Goal: Task Accomplishment & Management: Use online tool/utility

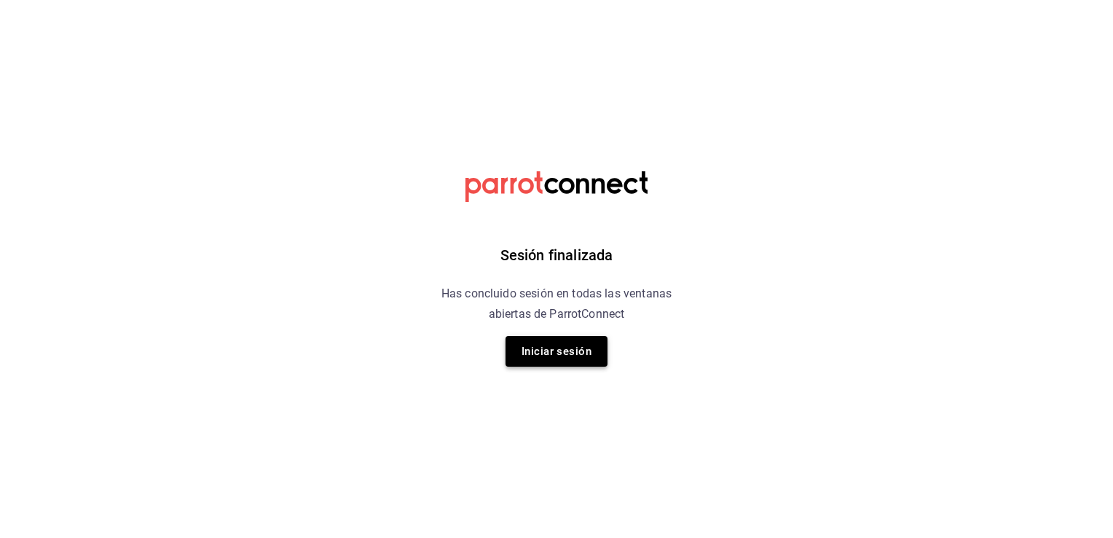
click at [568, 350] on button "Iniciar sesión" at bounding box center [557, 351] width 102 height 31
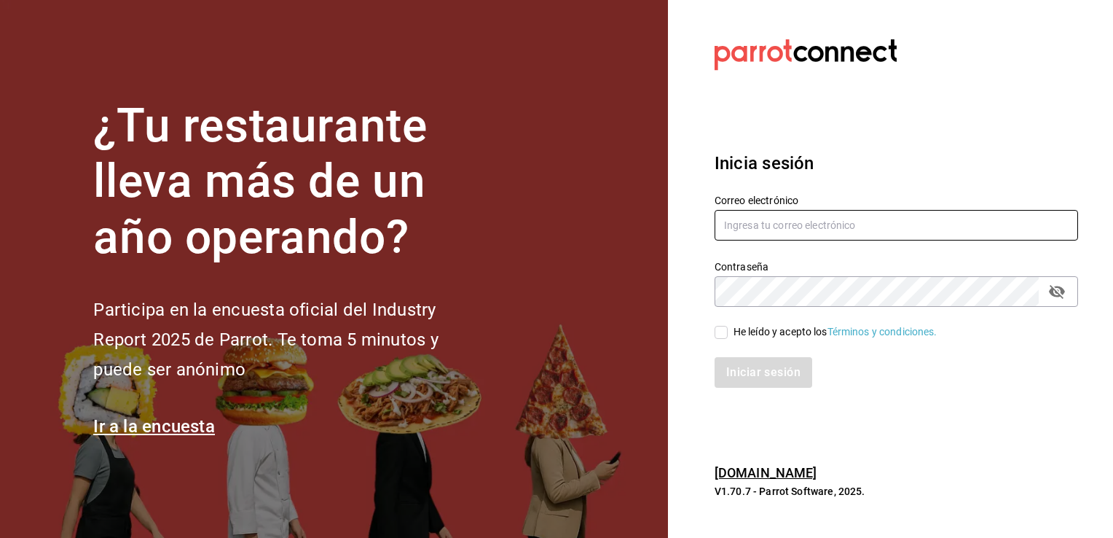
type input "[PERSON_NAME][EMAIL_ADDRESS][DOMAIN_NAME]"
click at [723, 336] on input "He leído y acepto los Términos y condiciones." at bounding box center [721, 332] width 13 height 13
checkbox input "true"
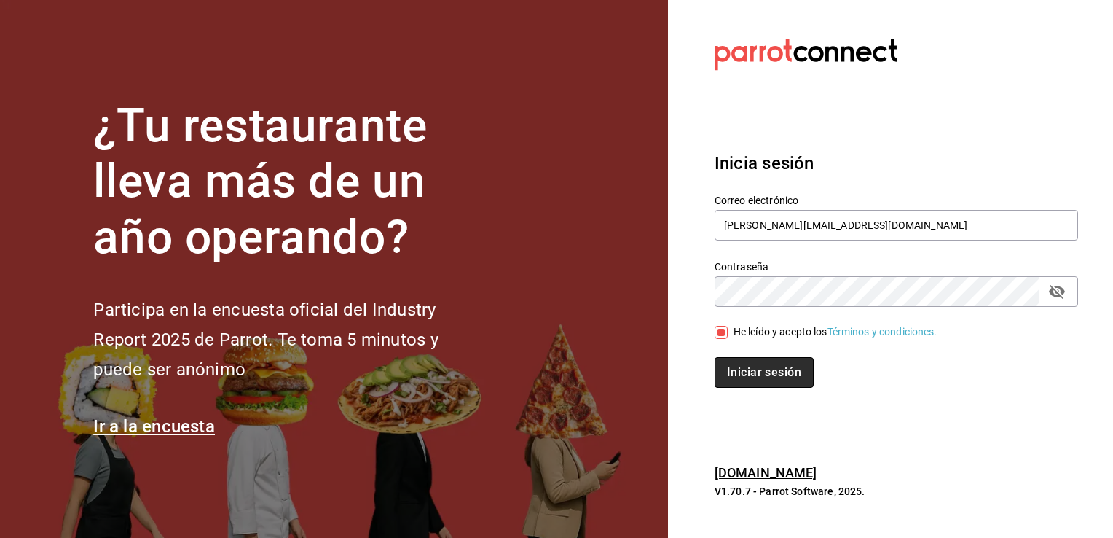
click at [761, 371] on button "Iniciar sesión" at bounding box center [764, 372] width 99 height 31
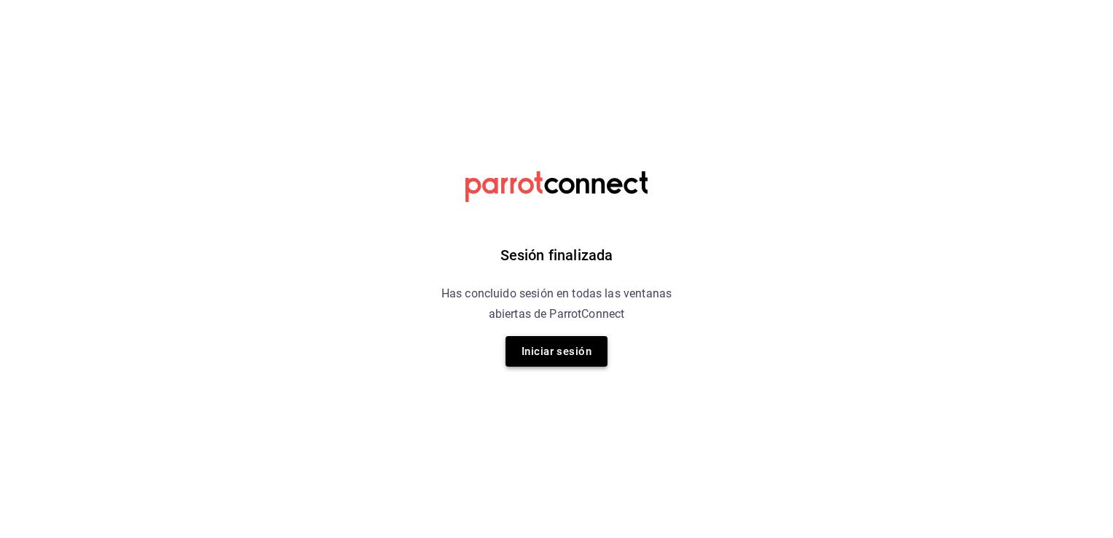
click at [554, 363] on button "Iniciar sesión" at bounding box center [557, 351] width 102 height 31
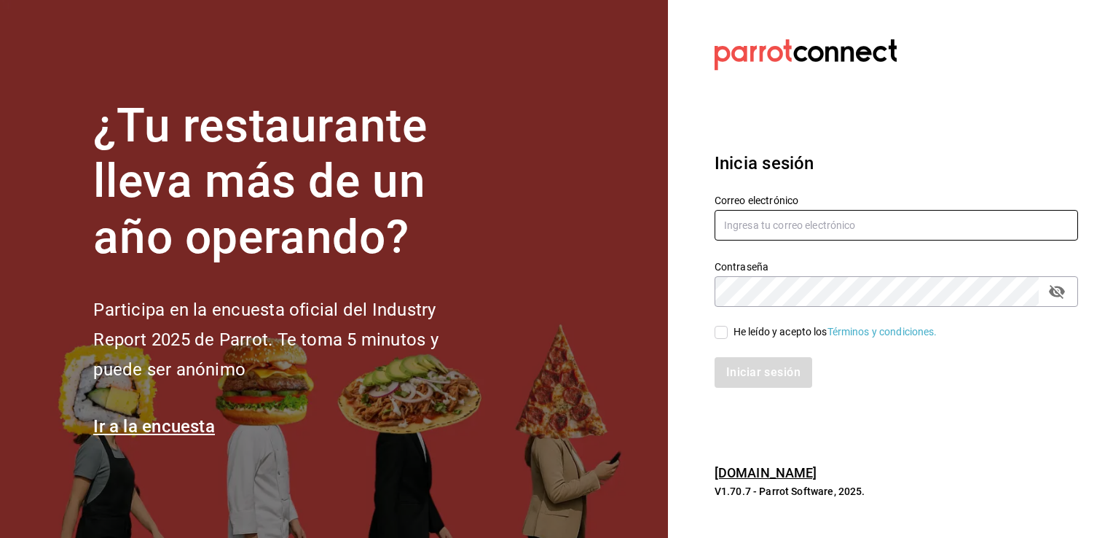
type input "[PERSON_NAME][EMAIL_ADDRESS][DOMAIN_NAME]"
click at [723, 337] on input "He leído y acepto los Términos y condiciones." at bounding box center [721, 332] width 13 height 13
checkbox input "true"
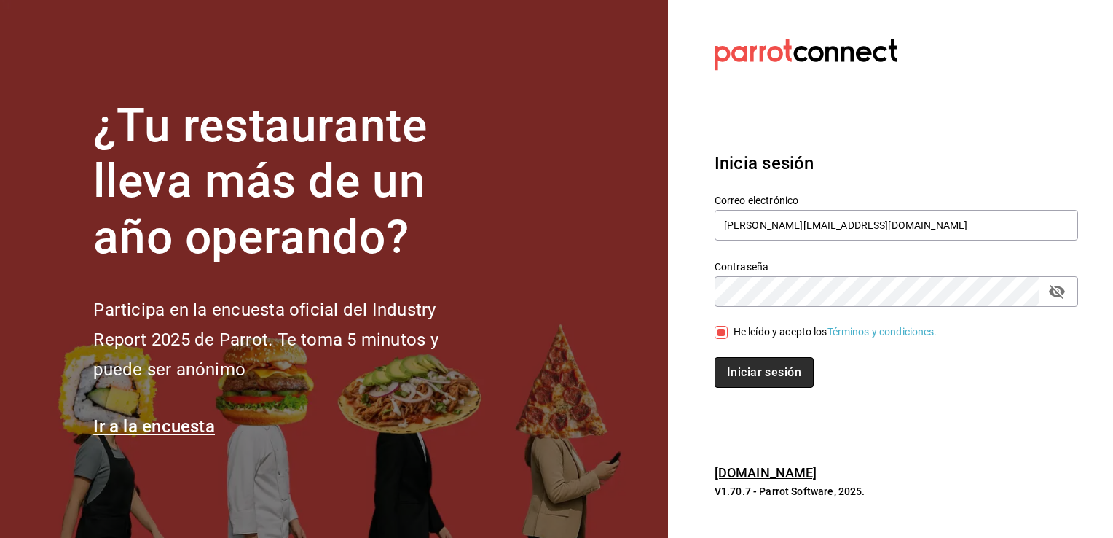
click at [747, 372] on button "Iniciar sesión" at bounding box center [764, 372] width 99 height 31
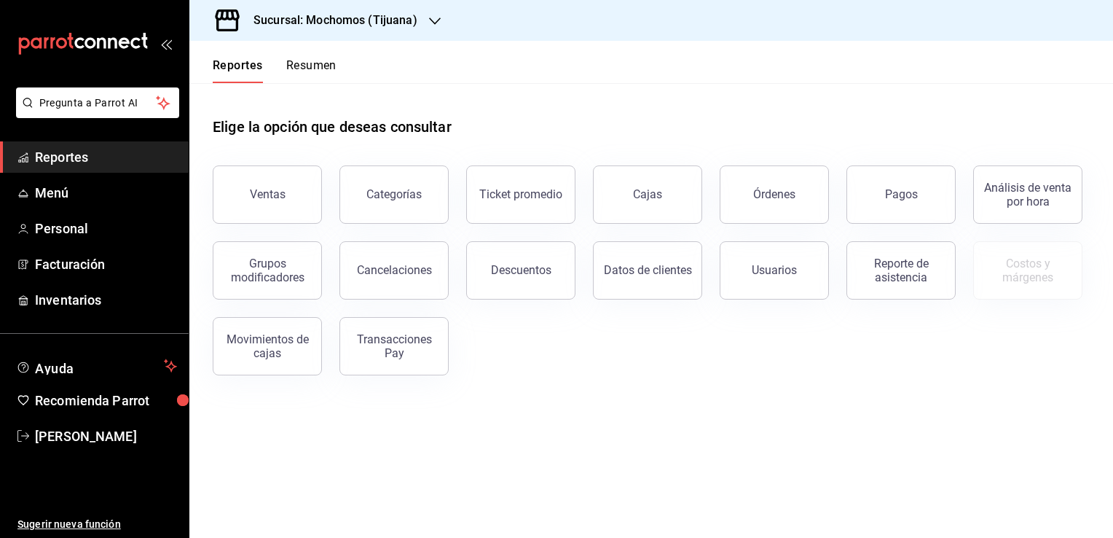
click at [429, 27] on div at bounding box center [435, 20] width 12 height 15
click at [328, 91] on div "Animal (Tijuana)" at bounding box center [298, 95] width 195 height 15
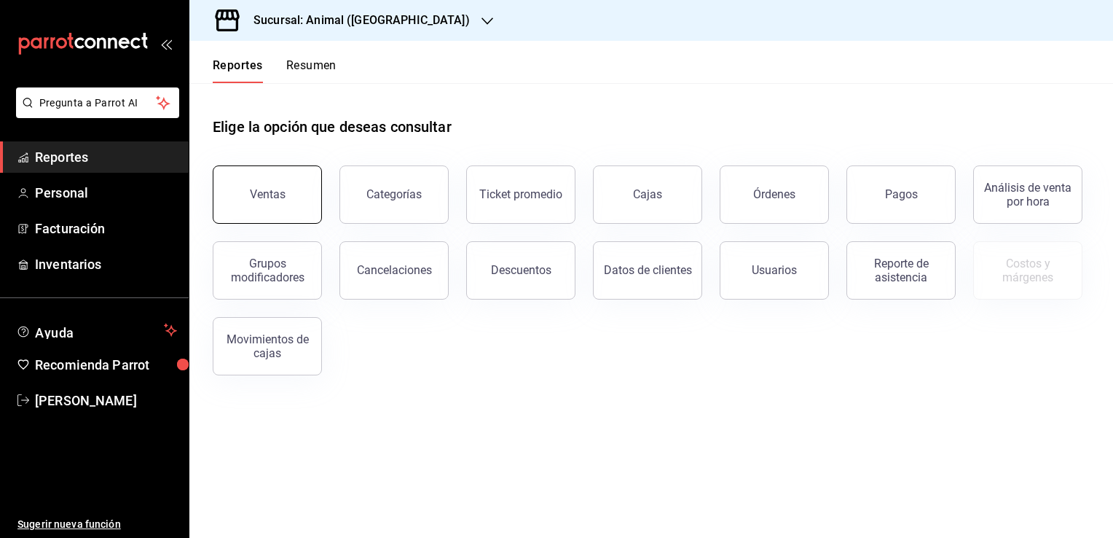
click at [276, 205] on button "Ventas" at bounding box center [267, 194] width 109 height 58
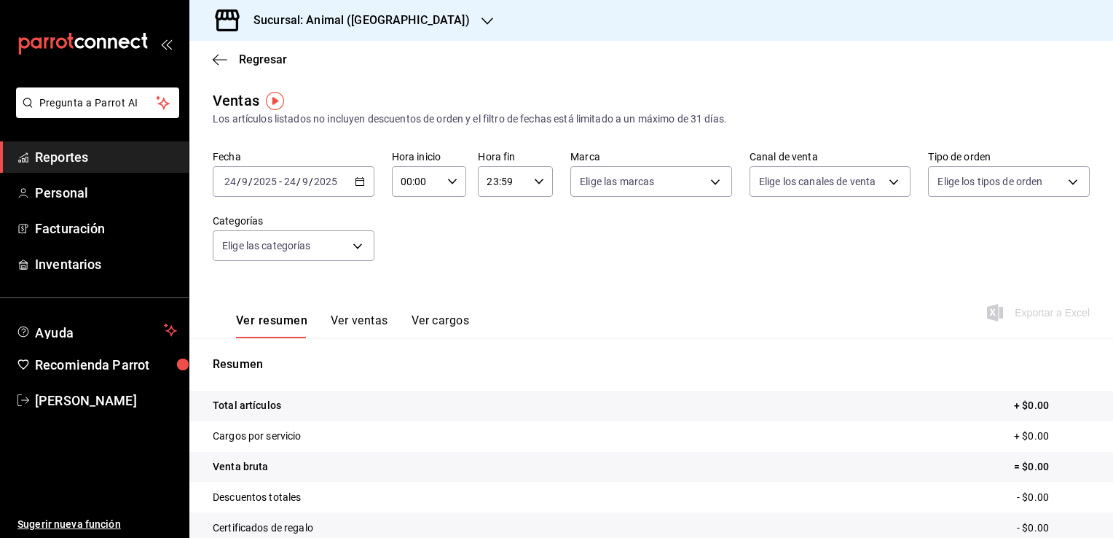
click at [361, 184] on icon "button" at bounding box center [360, 181] width 10 height 10
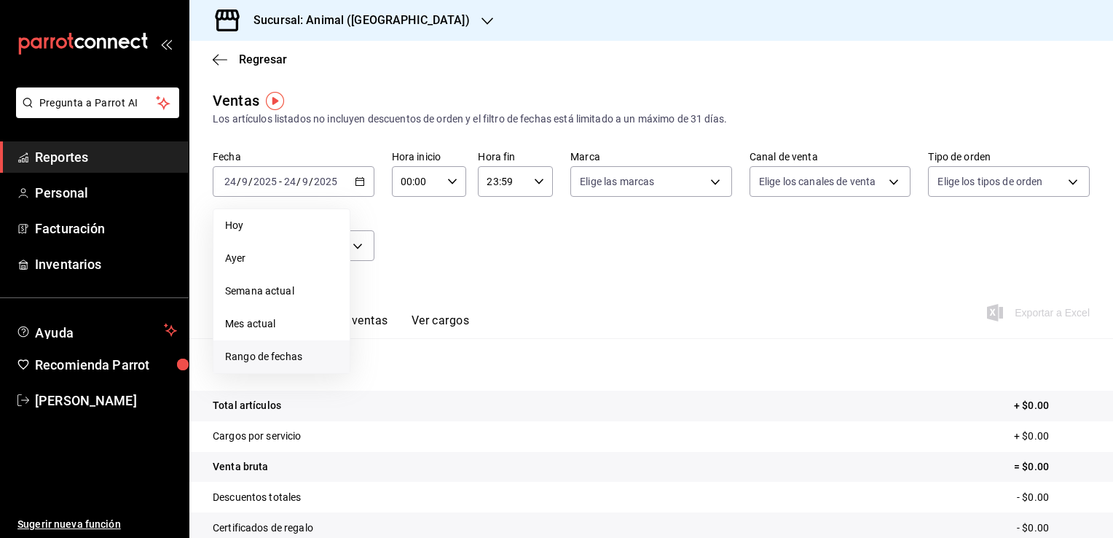
click at [298, 350] on span "Rango de fechas" at bounding box center [281, 356] width 113 height 15
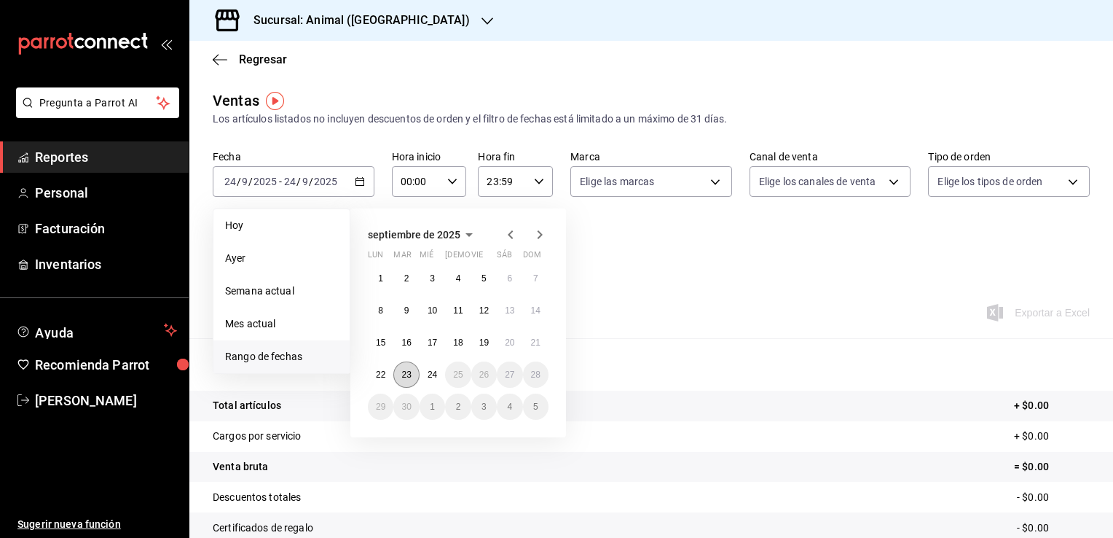
click at [409, 383] on button "23" at bounding box center [405, 374] width 25 height 26
click at [437, 375] on abbr "24" at bounding box center [432, 374] width 9 height 10
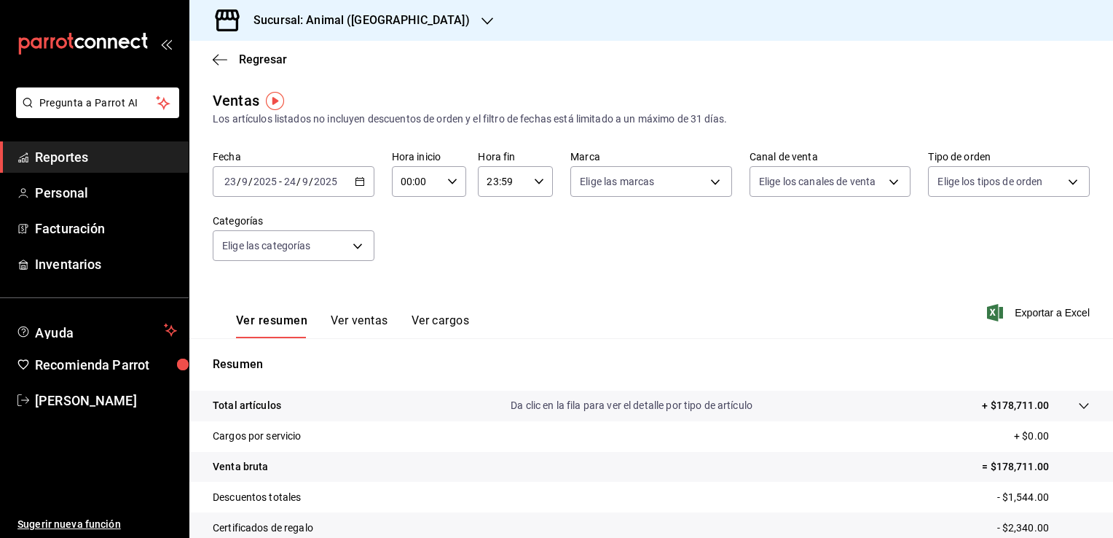
click at [449, 185] on icon "button" at bounding box center [452, 181] width 10 height 10
click at [408, 294] on span "02" at bounding box center [408, 289] width 14 height 12
type input "02:00"
click at [411, 243] on span "04" at bounding box center [408, 242] width 14 height 12
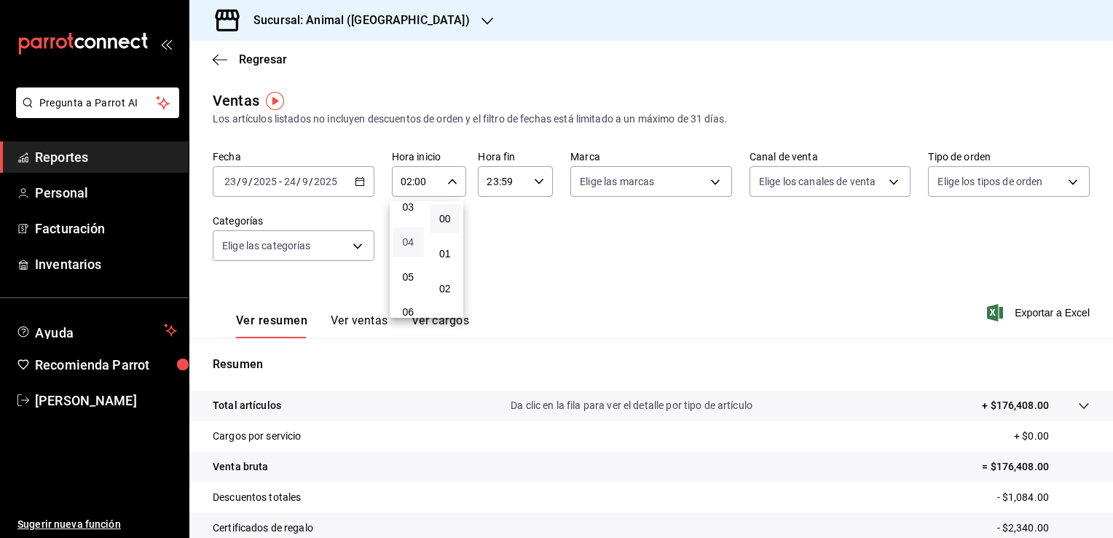
type input "04:00"
click at [532, 177] on div at bounding box center [556, 269] width 1113 height 538
click at [534, 177] on icon "button" at bounding box center [539, 181] width 10 height 10
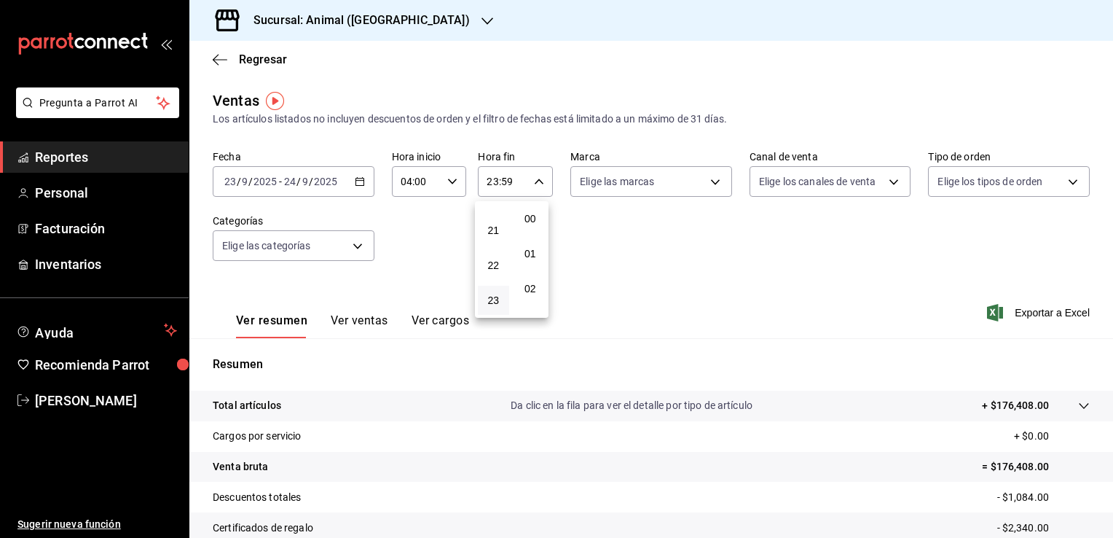
scroll to position [2017, 0]
click at [495, 229] on span "21" at bounding box center [494, 230] width 14 height 12
click at [490, 271] on span "04" at bounding box center [494, 271] width 14 height 12
click at [531, 224] on span "57" at bounding box center [531, 230] width 14 height 12
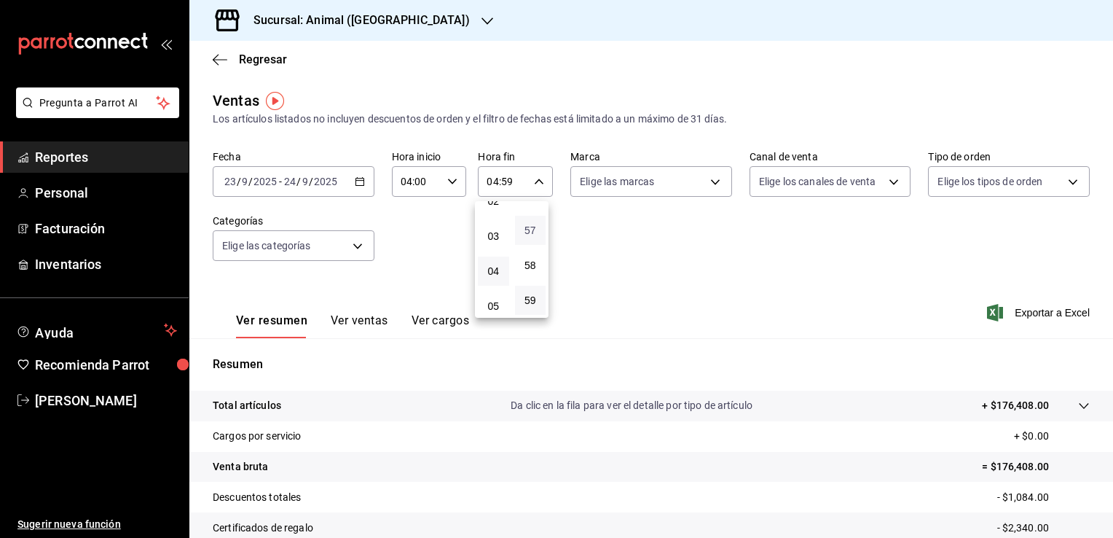
type input "04:57"
click at [531, 223] on span "00" at bounding box center [531, 219] width 14 height 12
type input "04:00"
click at [667, 181] on div at bounding box center [556, 269] width 1113 height 538
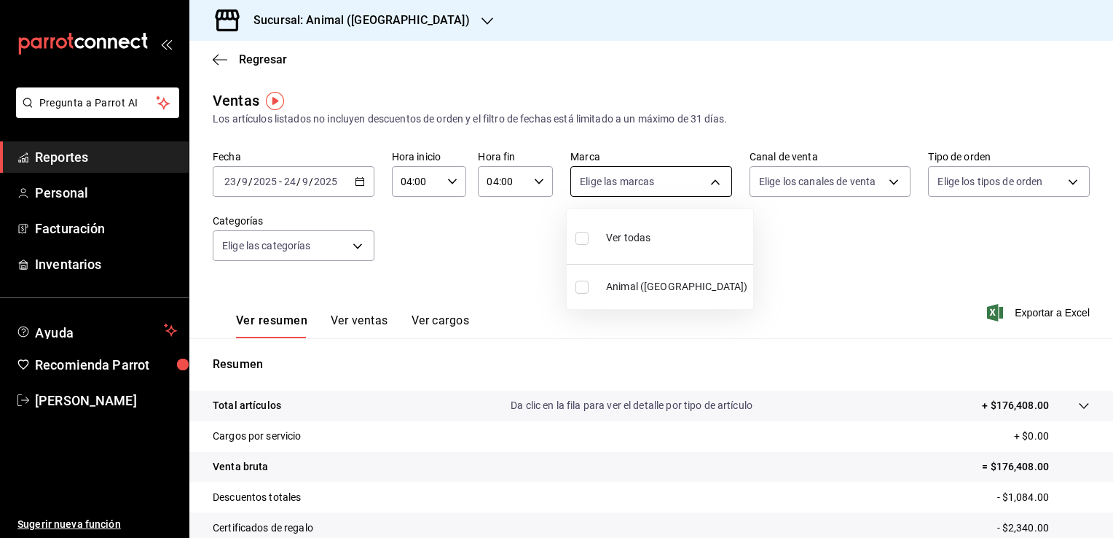
click at [708, 178] on body "Pregunta a Parrot AI Reportes Personal Facturación Inventarios Ayuda Recomienda…" at bounding box center [556, 269] width 1113 height 538
click at [593, 290] on label at bounding box center [585, 286] width 19 height 13
click at [589, 290] on input "checkbox" at bounding box center [582, 286] width 13 height 13
checkbox input "false"
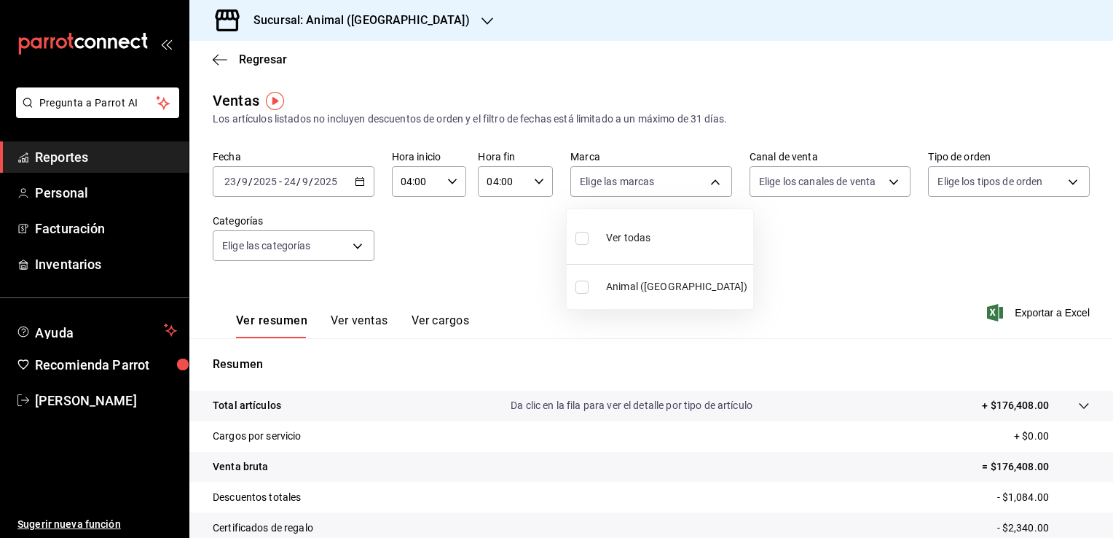
click at [927, 269] on div at bounding box center [556, 269] width 1113 height 538
click at [1029, 313] on span "Exportar a Excel" at bounding box center [1040, 312] width 100 height 17
click at [248, 58] on span "Regresar" at bounding box center [263, 59] width 48 height 14
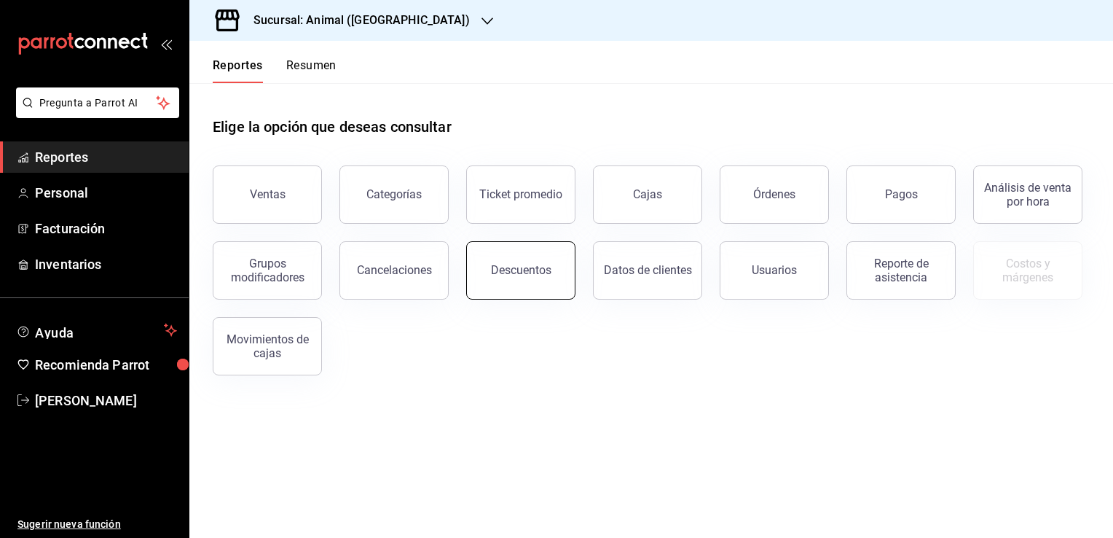
click at [517, 280] on button "Descuentos" at bounding box center [520, 270] width 109 height 58
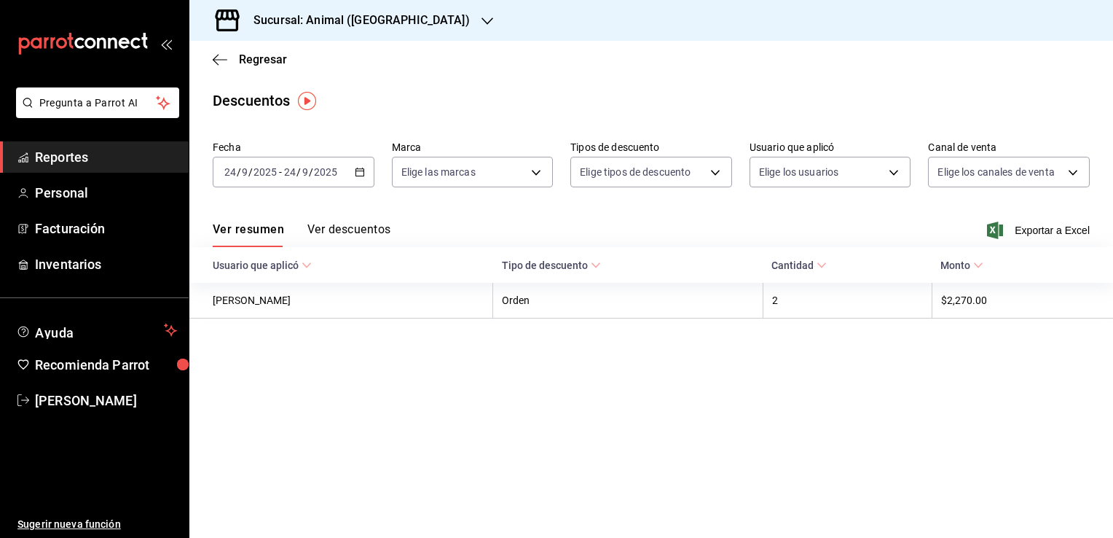
drag, startPoint x: 481, startPoint y: 319, endPoint x: 331, endPoint y: 455, distance: 202.1
click at [331, 455] on main "Regresar Descuentos Fecha 2025-09-24 24 / 9 / 2025 - 2025-09-24 24 / 9 / 2025 M…" at bounding box center [651, 289] width 924 height 497
click at [357, 178] on div "2025-09-24 24 / 9 / 2025 - 2025-09-24 24 / 9 / 2025" at bounding box center [294, 172] width 162 height 31
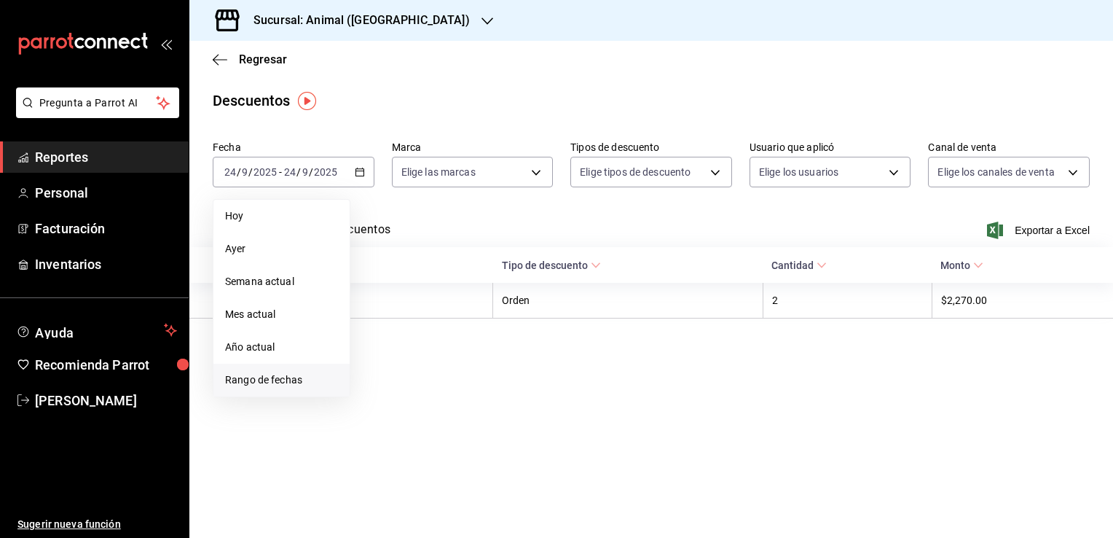
click at [271, 388] on li "Rango de fechas" at bounding box center [281, 380] width 136 height 33
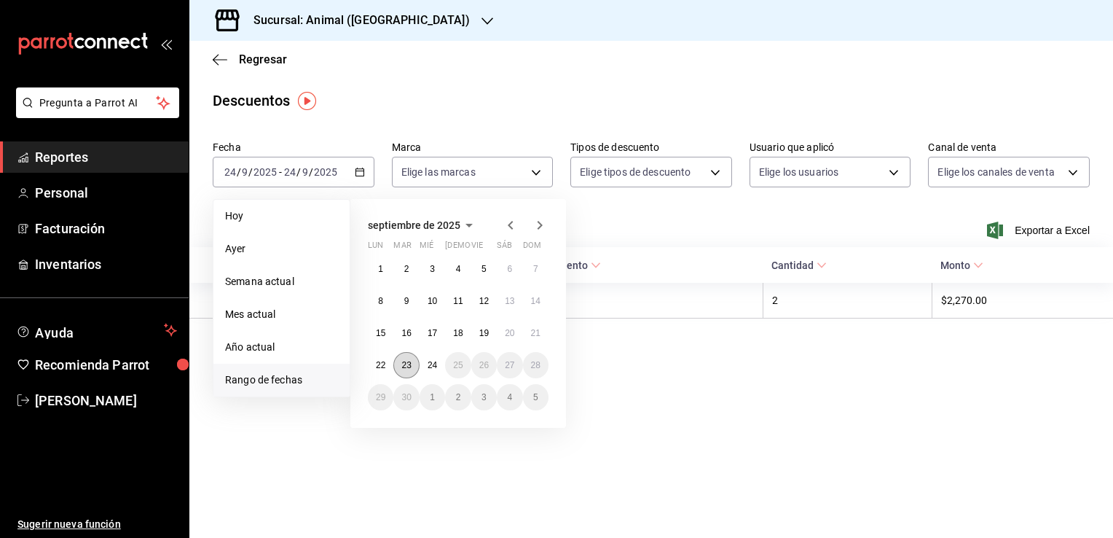
click at [404, 358] on button "23" at bounding box center [405, 365] width 25 height 26
click at [418, 358] on div "1 2 3 4 5 6 7 8 9 10 11 12 13 14 15 16 17 18 19 20 21 22 23 24 25 26 27 28 29 3…" at bounding box center [458, 333] width 181 height 154
click at [425, 359] on button "24" at bounding box center [432, 365] width 25 height 26
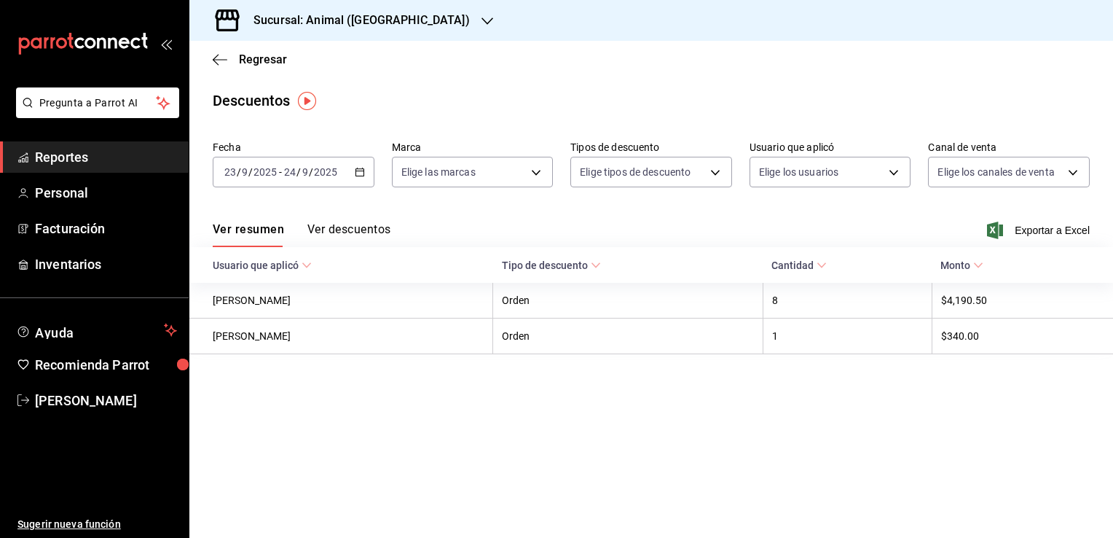
click at [905, 211] on div "Ver resumen Ver descuentos Exportar a Excel" at bounding box center [651, 226] width 924 height 42
click at [1021, 232] on span "Exportar a Excel" at bounding box center [1040, 229] width 100 height 17
